Goal: Find specific page/section: Locate a particular part of the current website

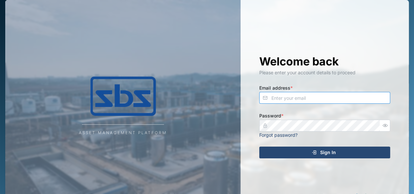
type input "[EMAIL_ADDRESS][DOMAIN_NAME]"
click at [341, 155] on div "Sign In" at bounding box center [324, 152] width 120 height 11
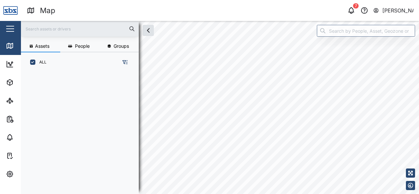
scroll to position [114, 102]
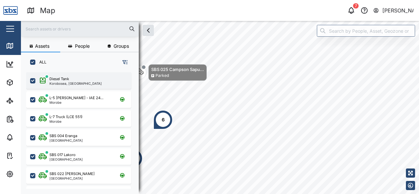
click at [79, 82] on div "Assets People Groups ALL Diesel Tank Korobosea, [GEOGRAPHIC_DATA] L-5 [GEOGRAPH…" at bounding box center [220, 107] width 398 height 173
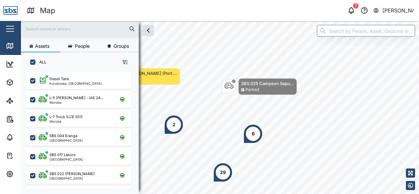
click at [149, 32] on icon "button" at bounding box center [148, 31] width 8 height 8
